Goal: Understand site structure: Grasp the organization and layout of the website

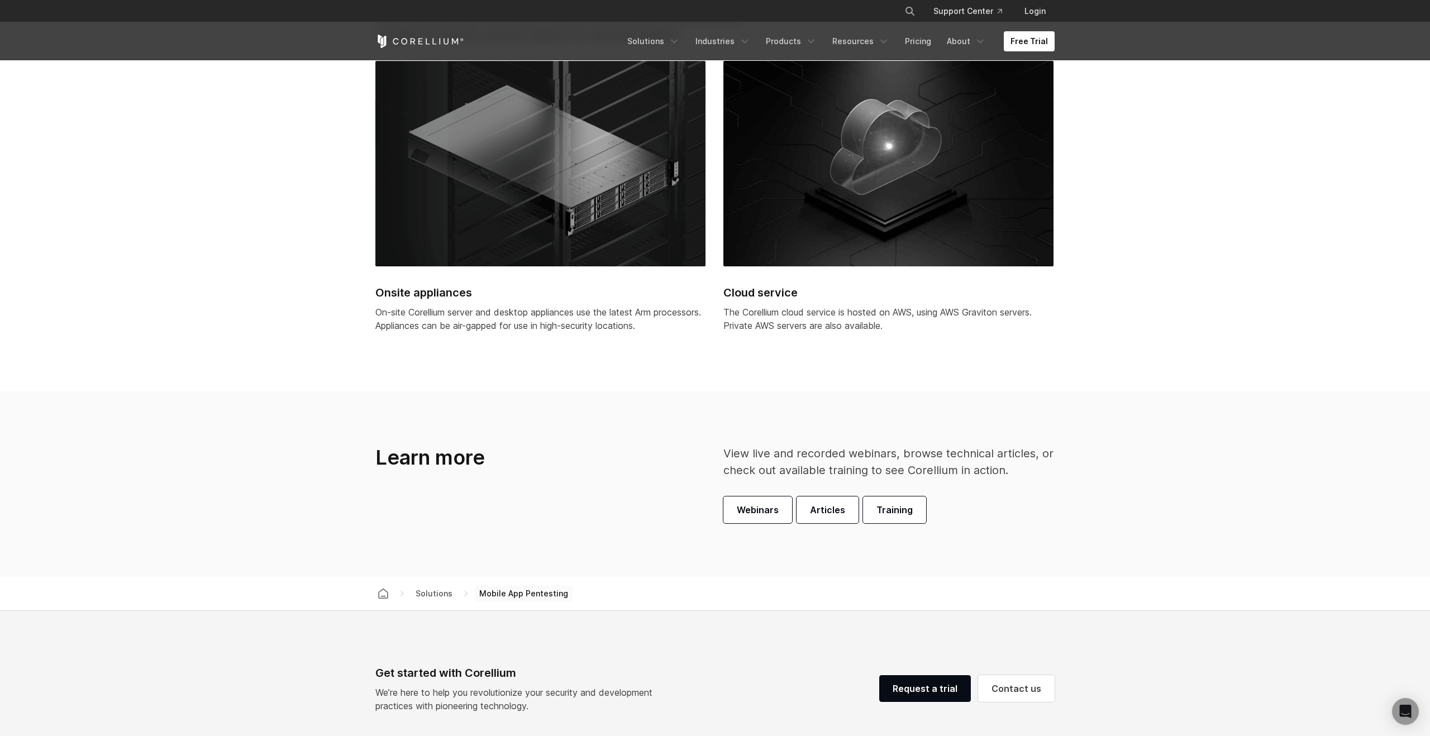
scroll to position [3157, 0]
click at [601, 248] on img at bounding box center [540, 163] width 330 height 206
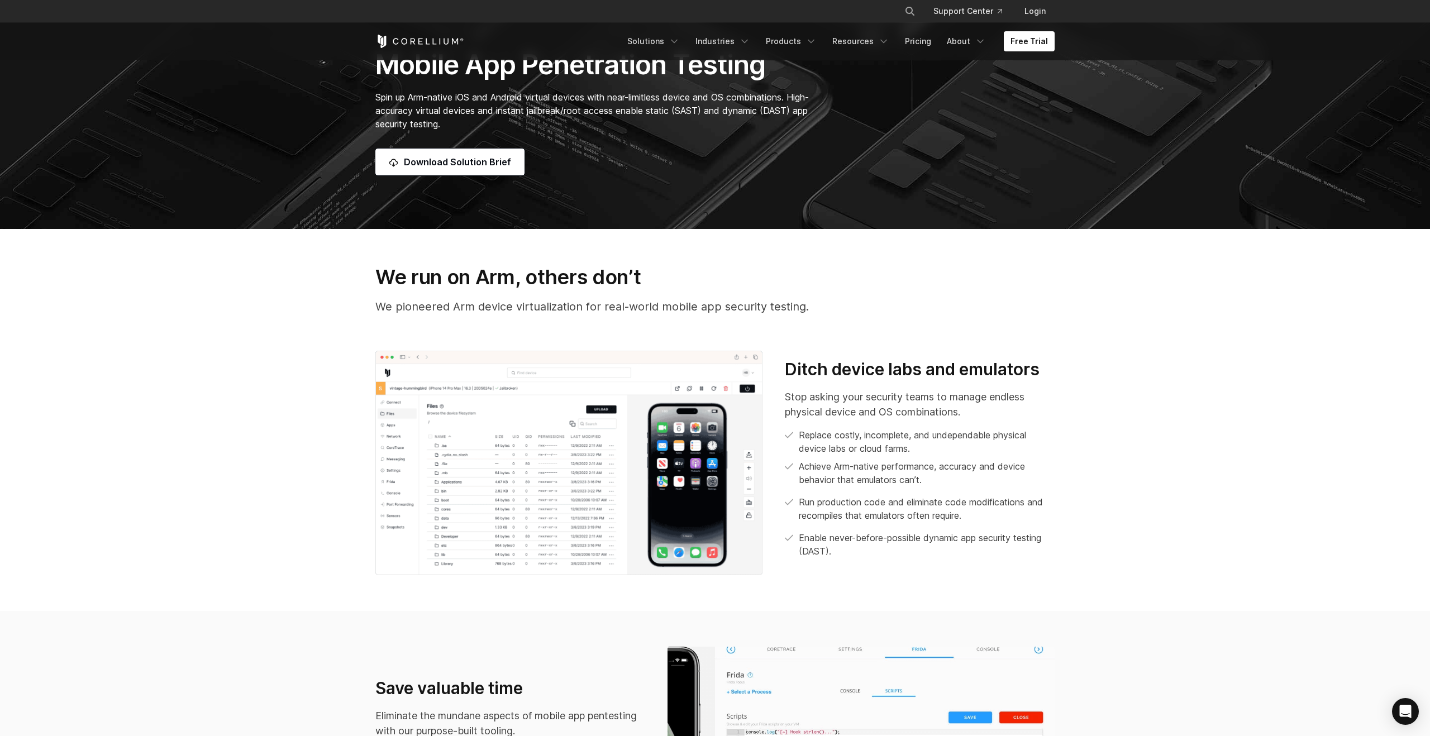
scroll to position [0, 0]
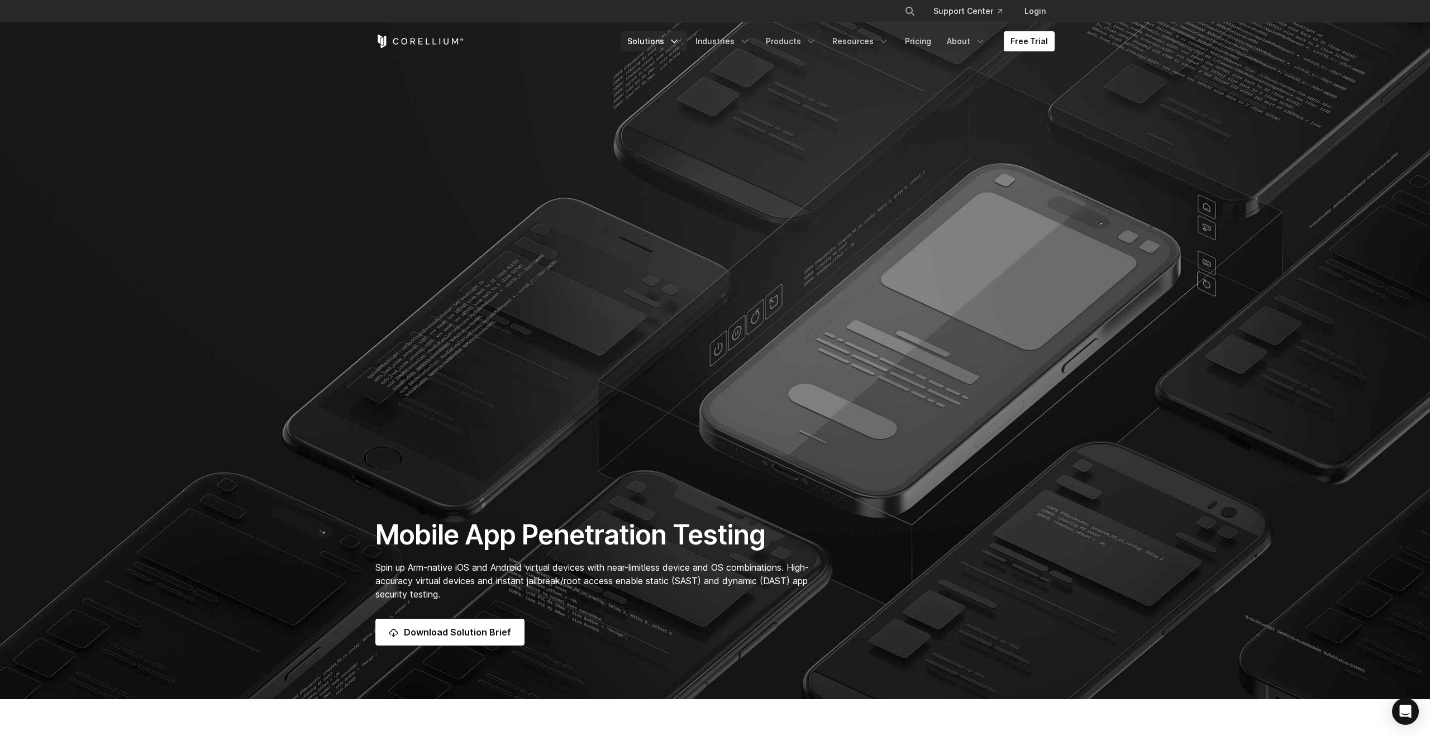
click at [675, 42] on link "Solutions" at bounding box center [654, 41] width 66 height 20
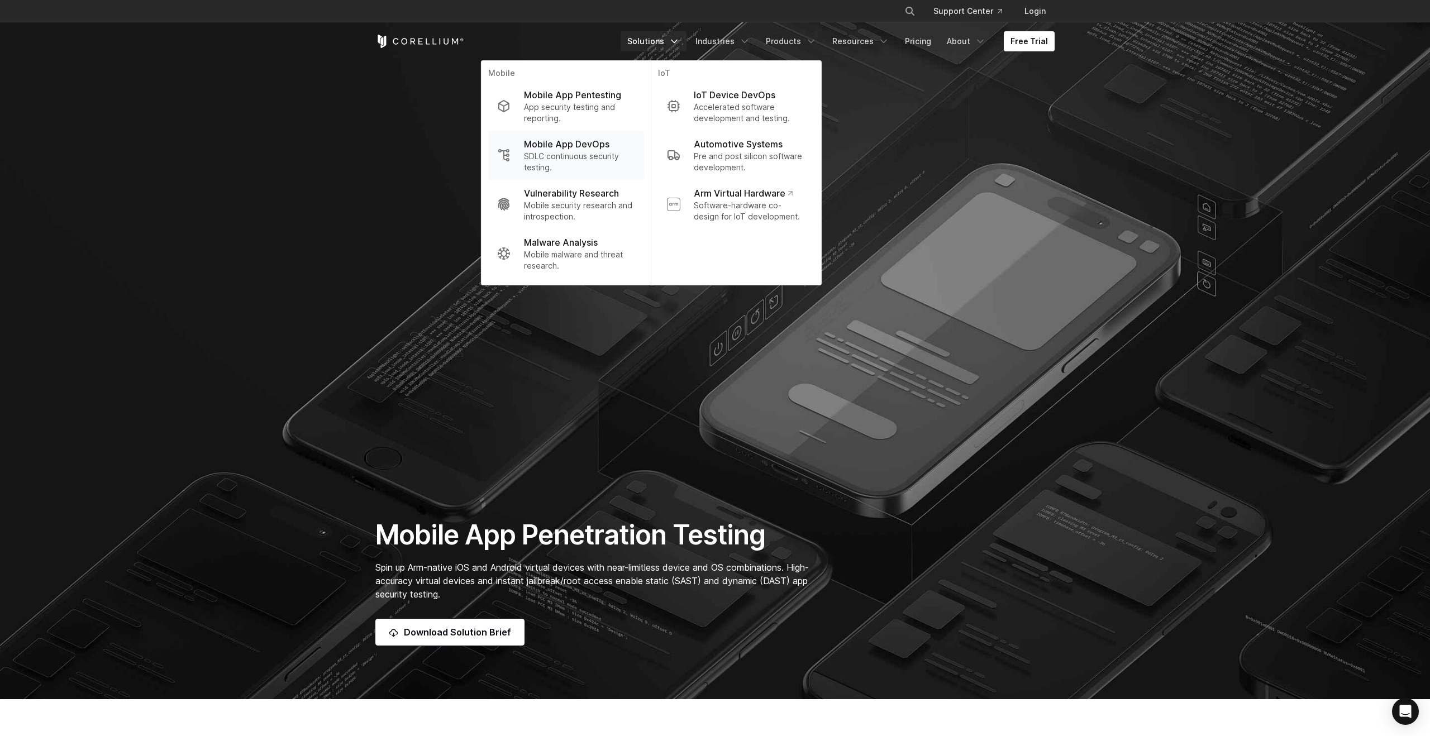
click at [567, 155] on p "SDLC continuous security testing." at bounding box center [579, 162] width 111 height 22
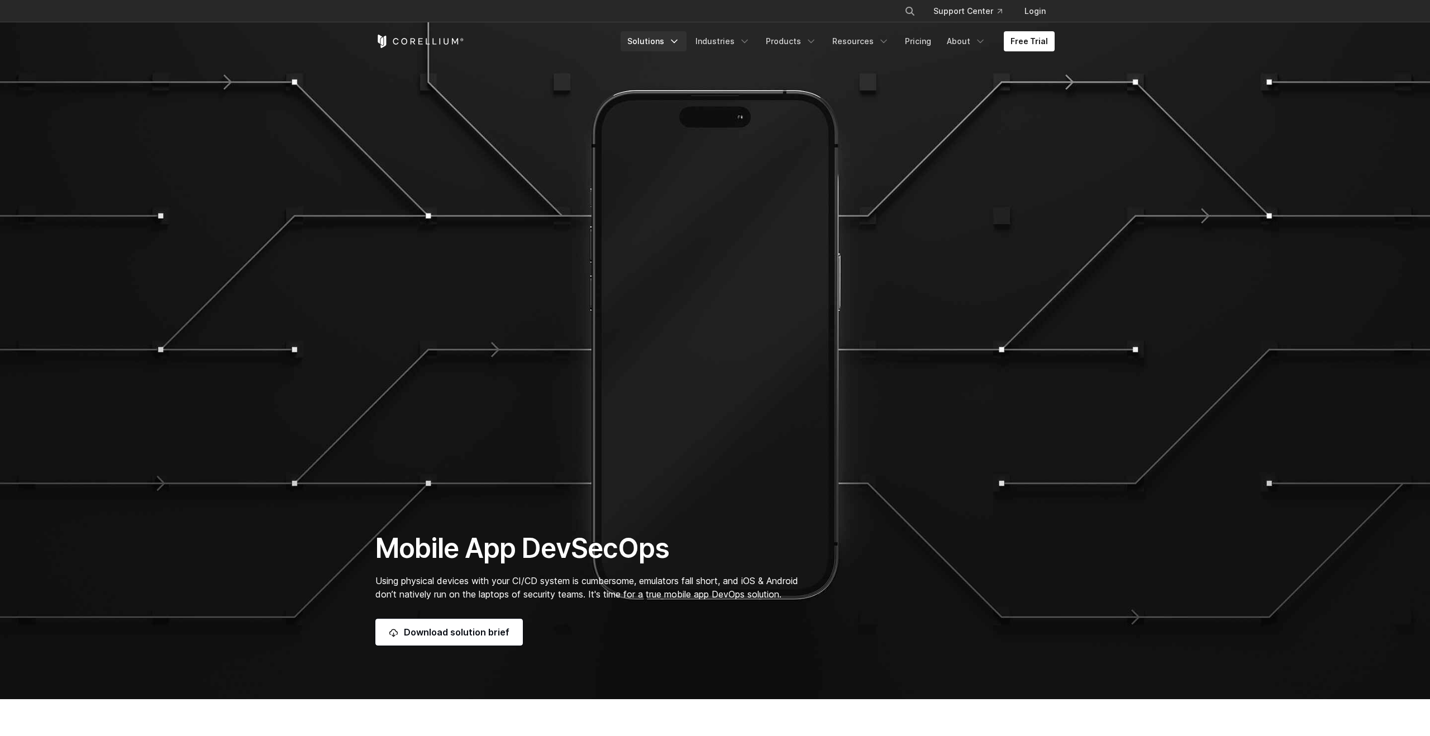
click at [677, 44] on link "Solutions" at bounding box center [654, 41] width 66 height 20
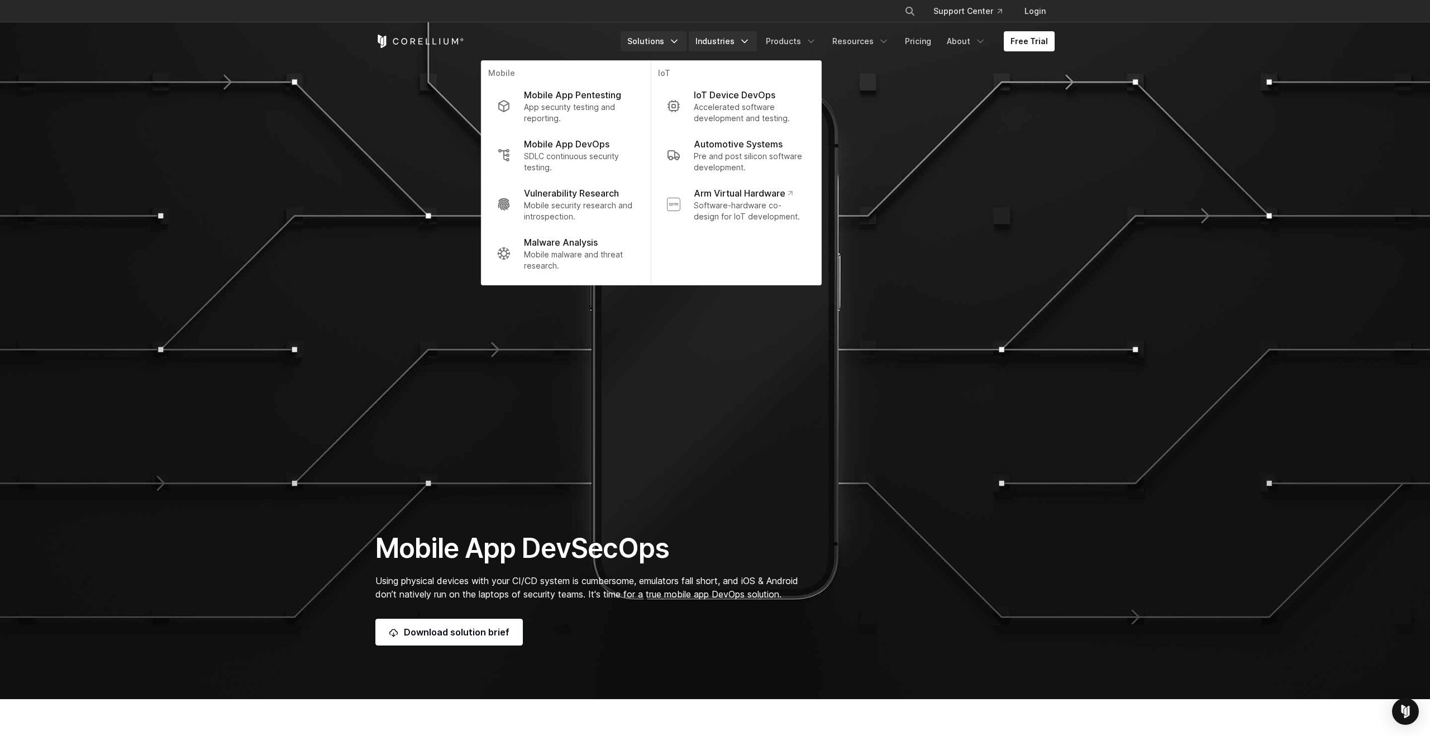
click at [736, 41] on link "Industries" at bounding box center [723, 41] width 68 height 20
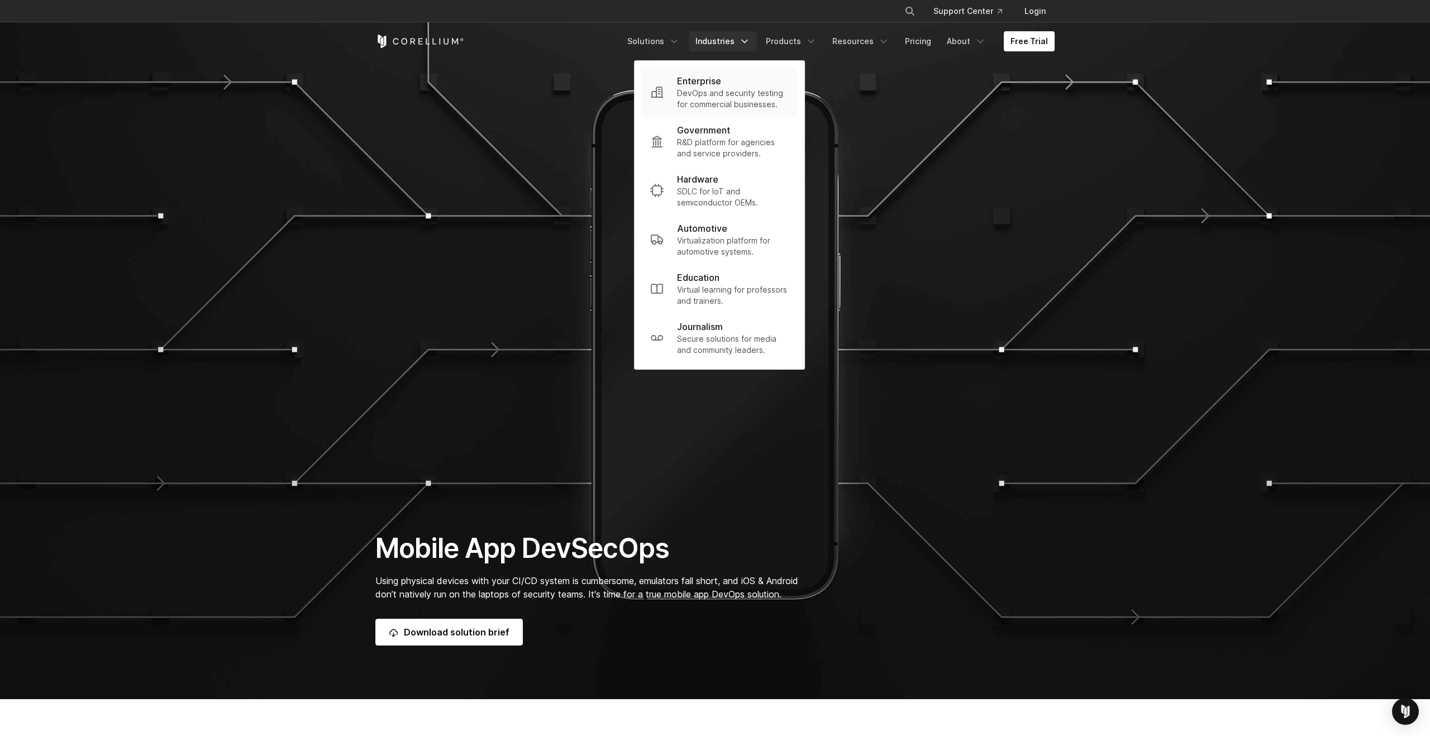
click at [717, 88] on p "DevOps and security testing for commercial businesses." at bounding box center [733, 99] width 112 height 22
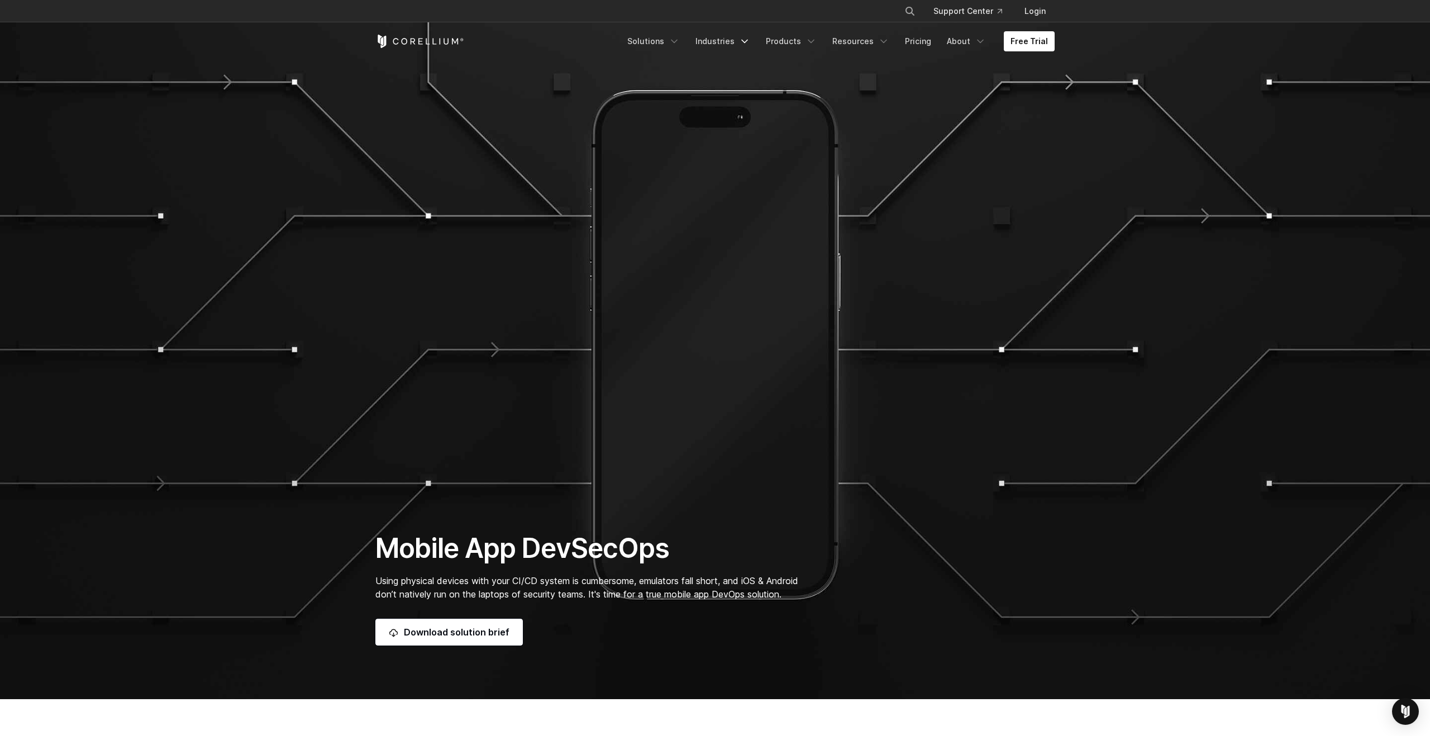
scroll to position [1, 0]
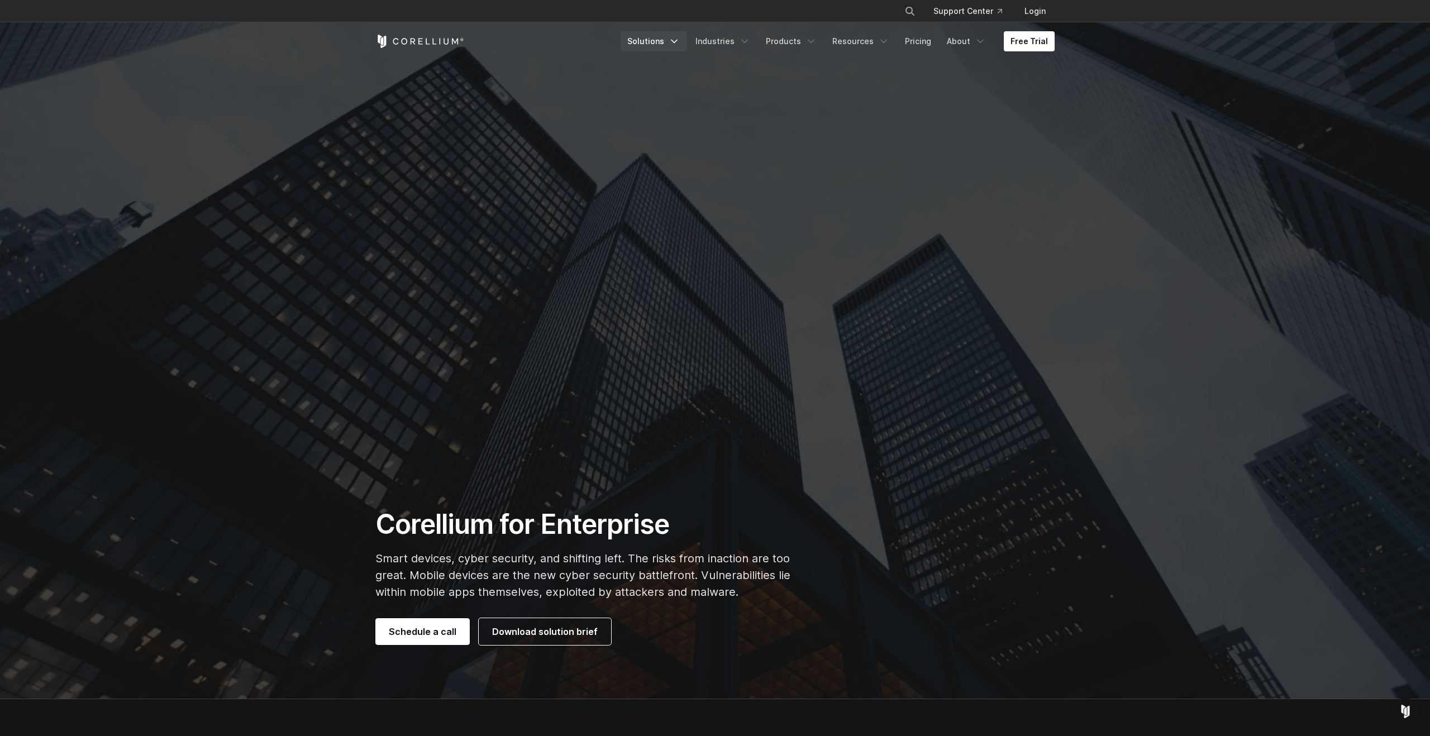
click at [651, 39] on link "Solutions" at bounding box center [654, 41] width 66 height 20
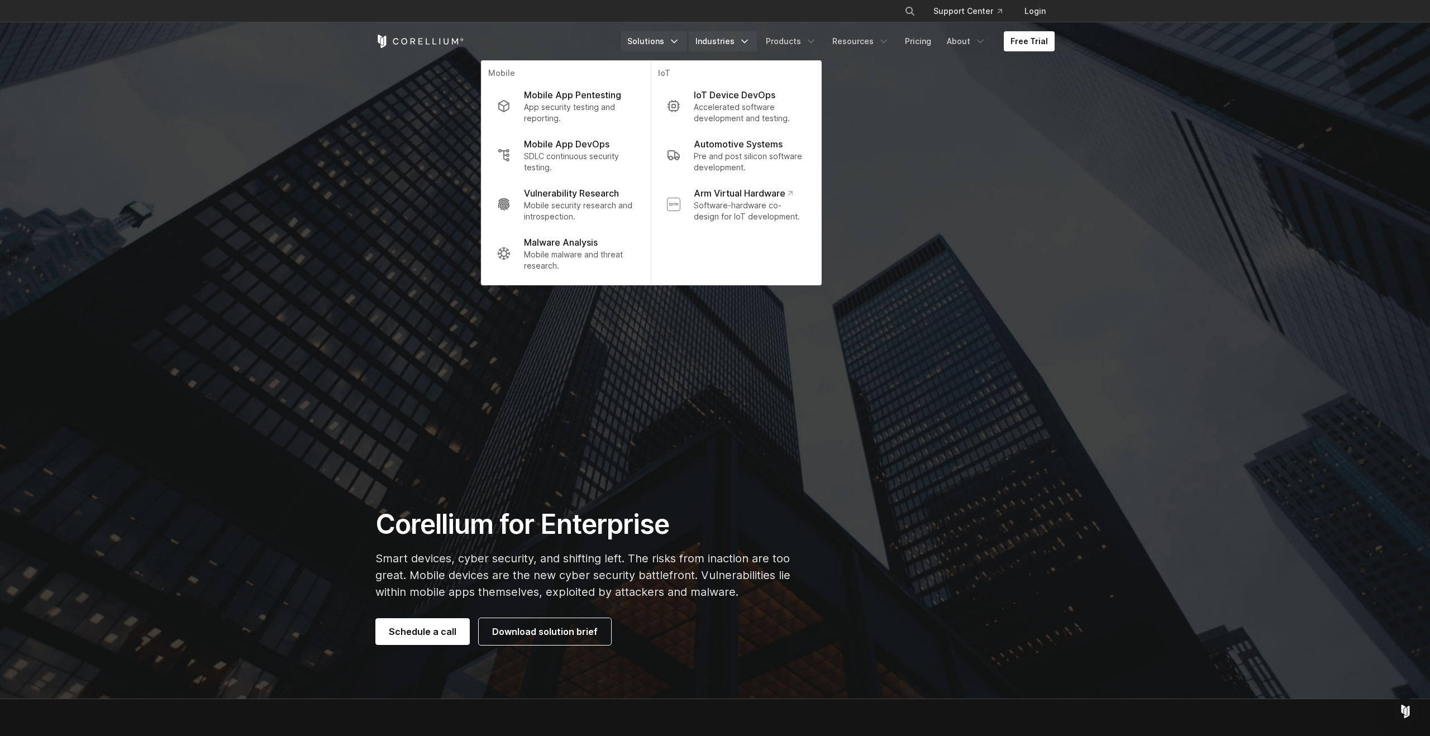
click at [730, 39] on link "Industries" at bounding box center [723, 41] width 68 height 20
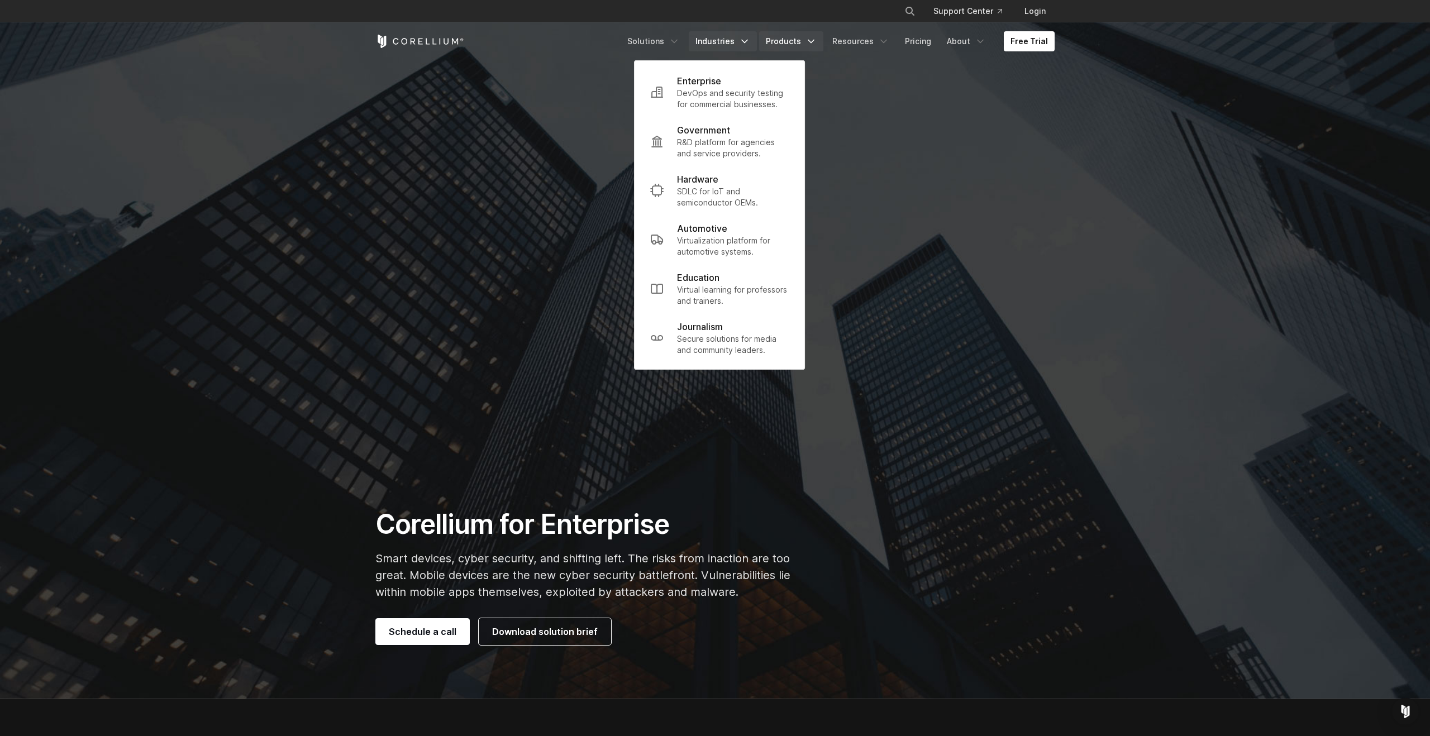
click at [791, 45] on link "Products" at bounding box center [791, 41] width 64 height 20
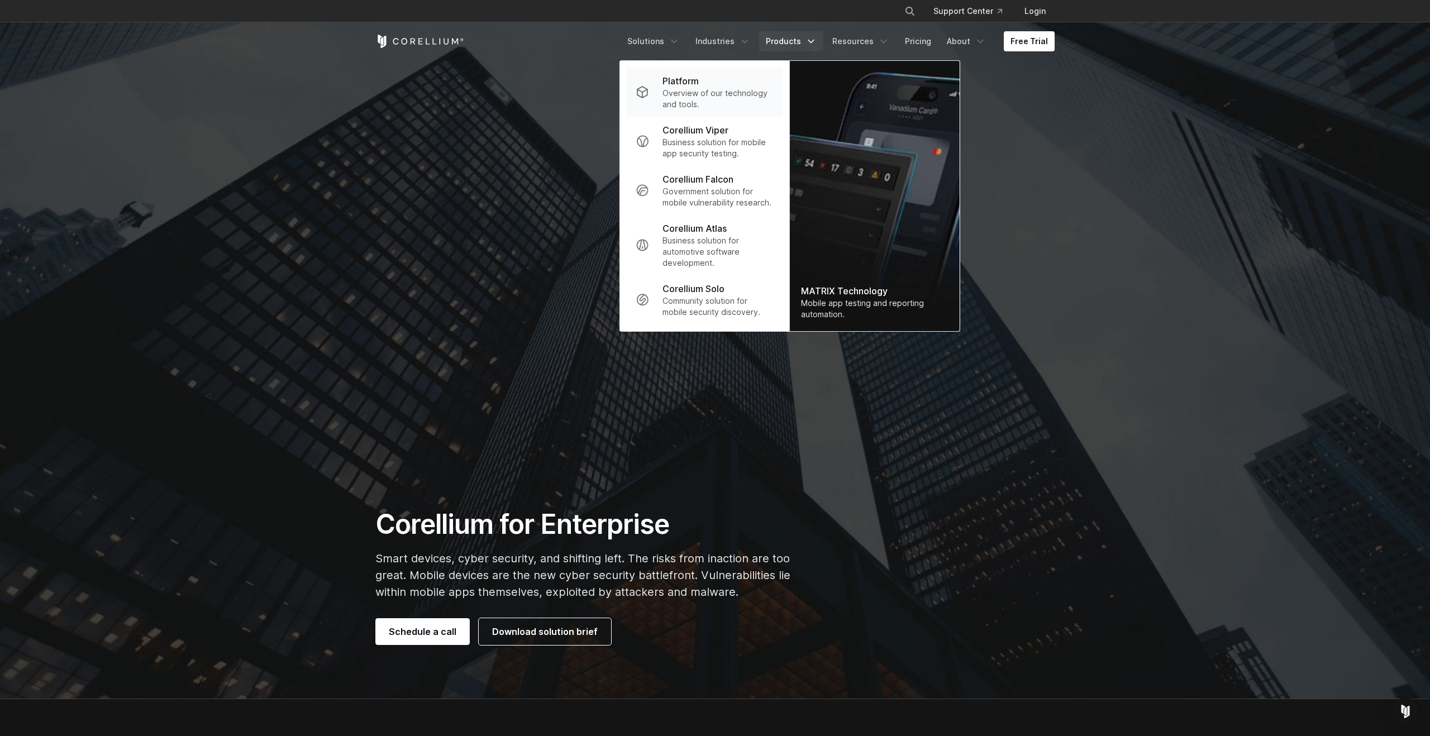
click at [729, 83] on div "Platform" at bounding box center [718, 80] width 111 height 13
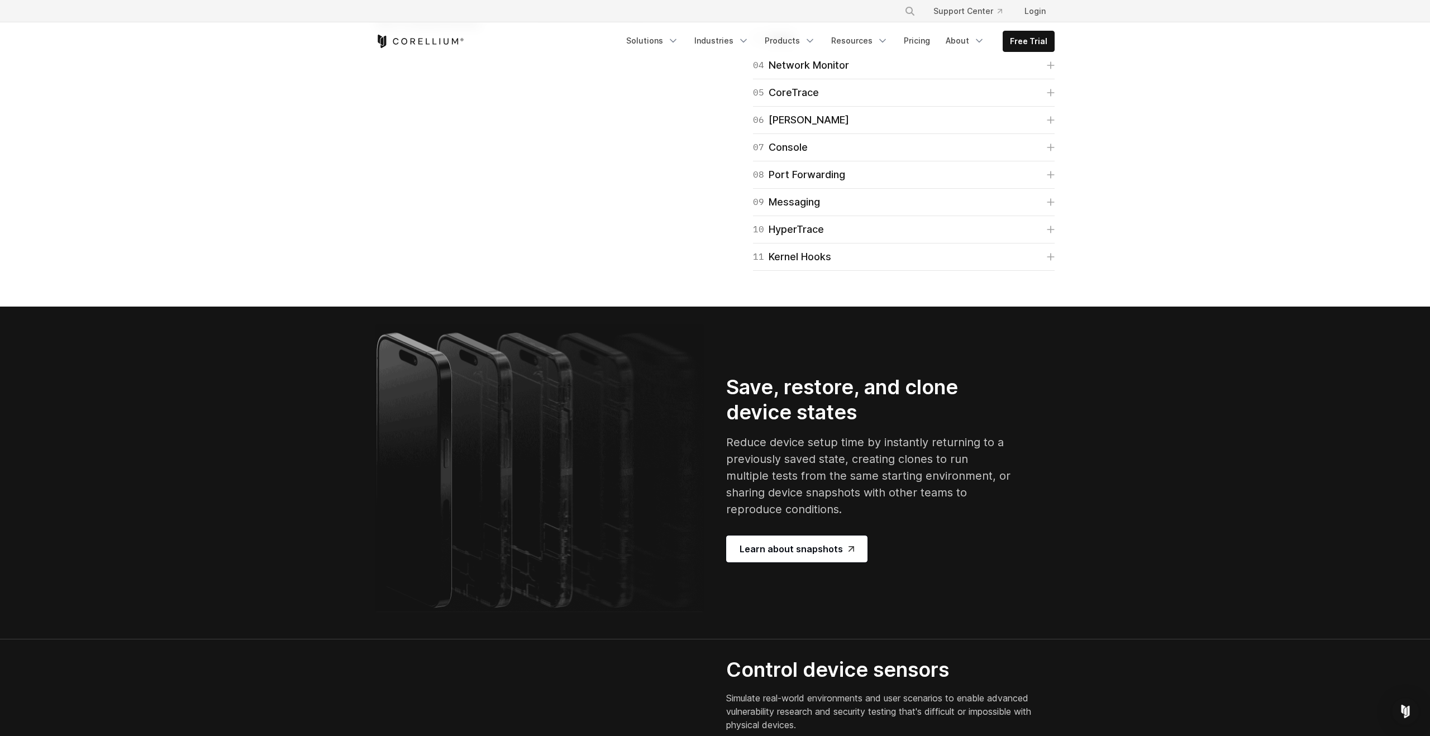
scroll to position [1808, 0]
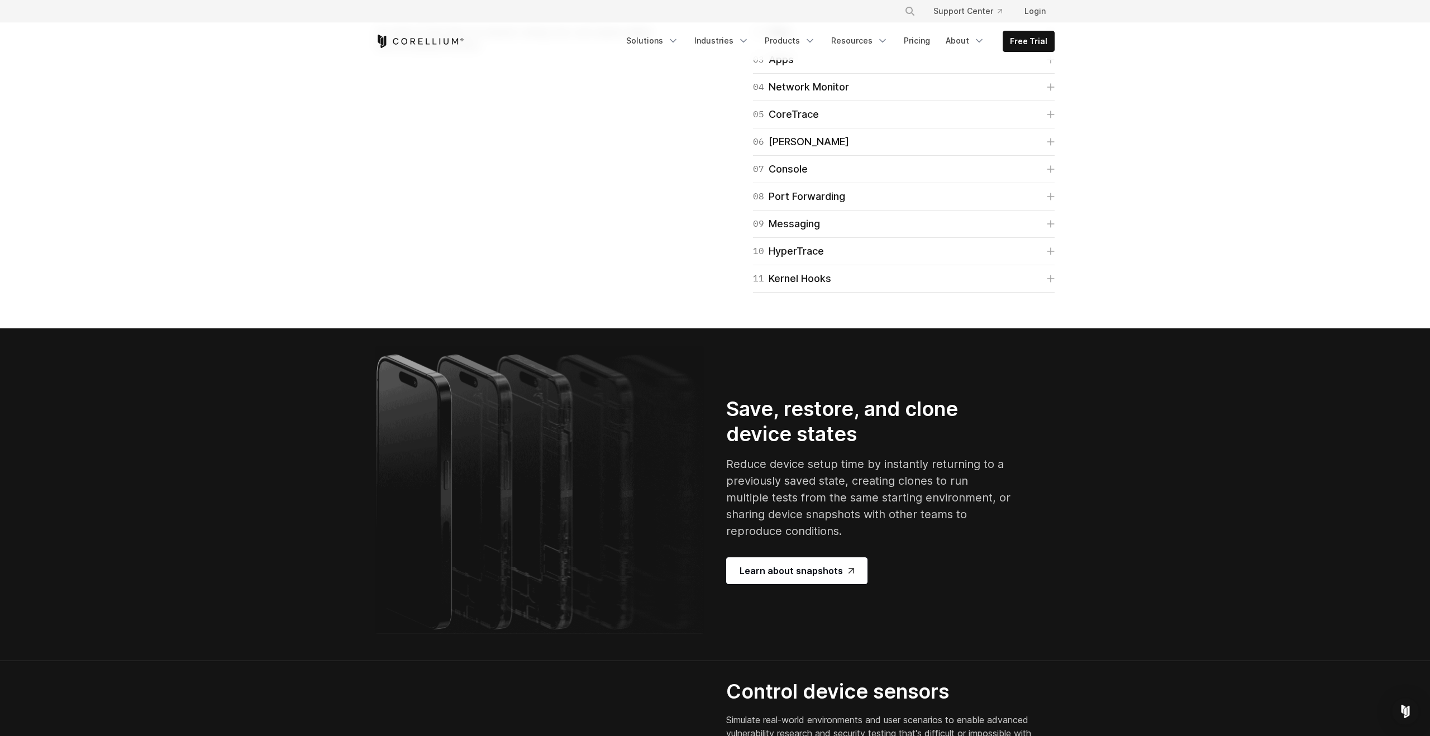
click at [439, 38] on icon "Corellium Home" at bounding box center [419, 41] width 89 height 13
